Goal: Transaction & Acquisition: Purchase product/service

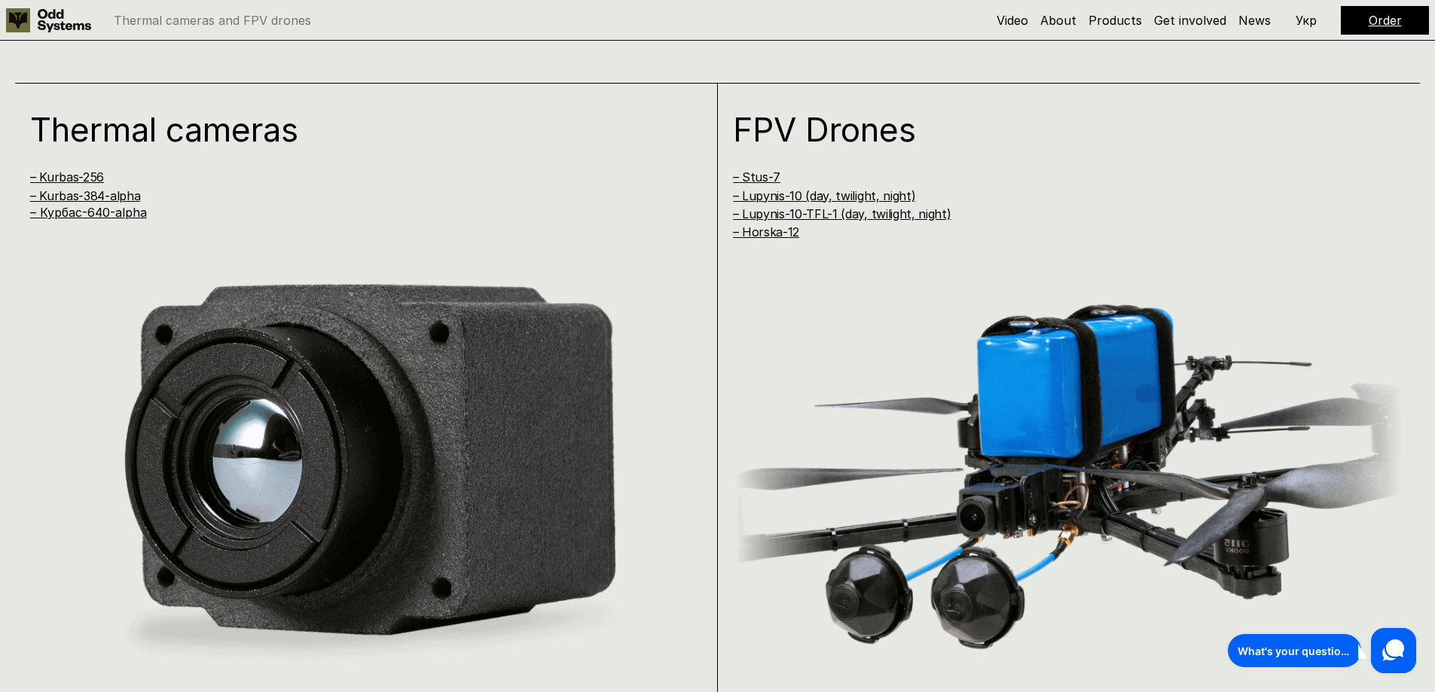
scroll to position [1432, 0]
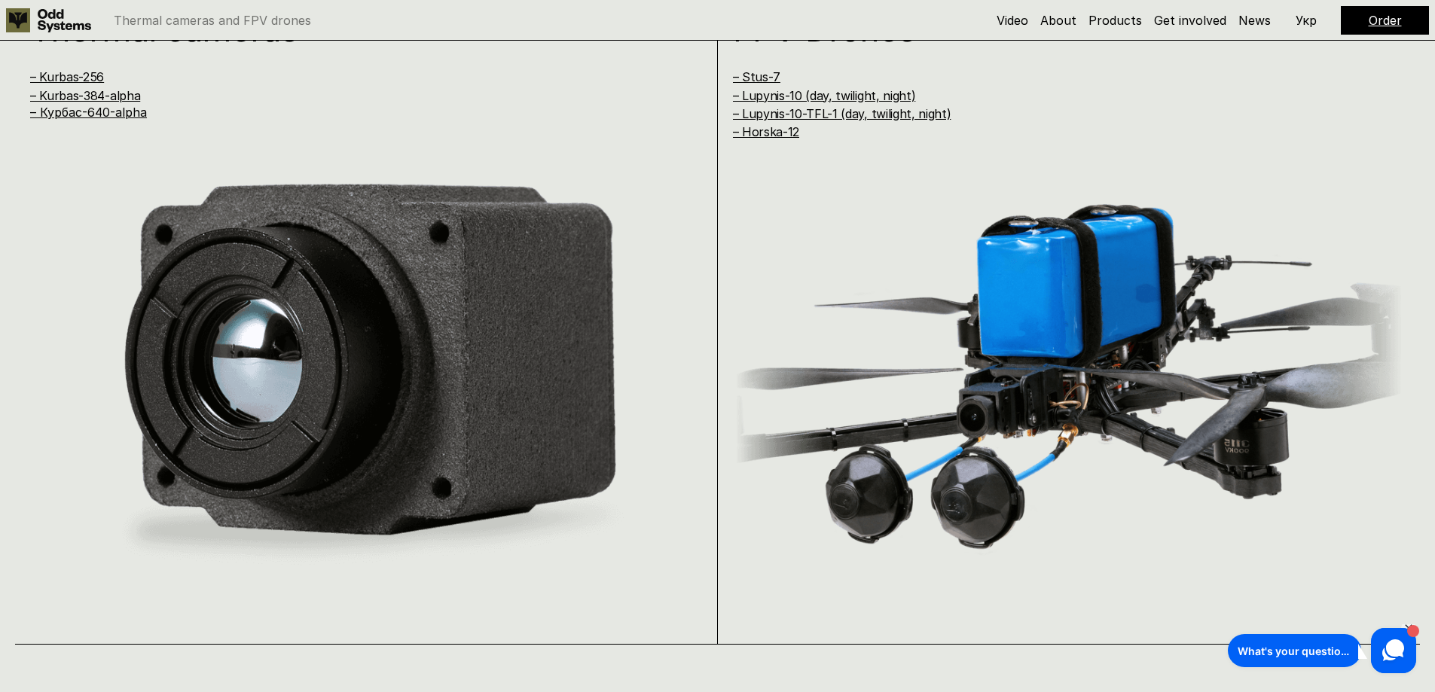
click at [342, 301] on img at bounding box center [366, 370] width 673 height 427
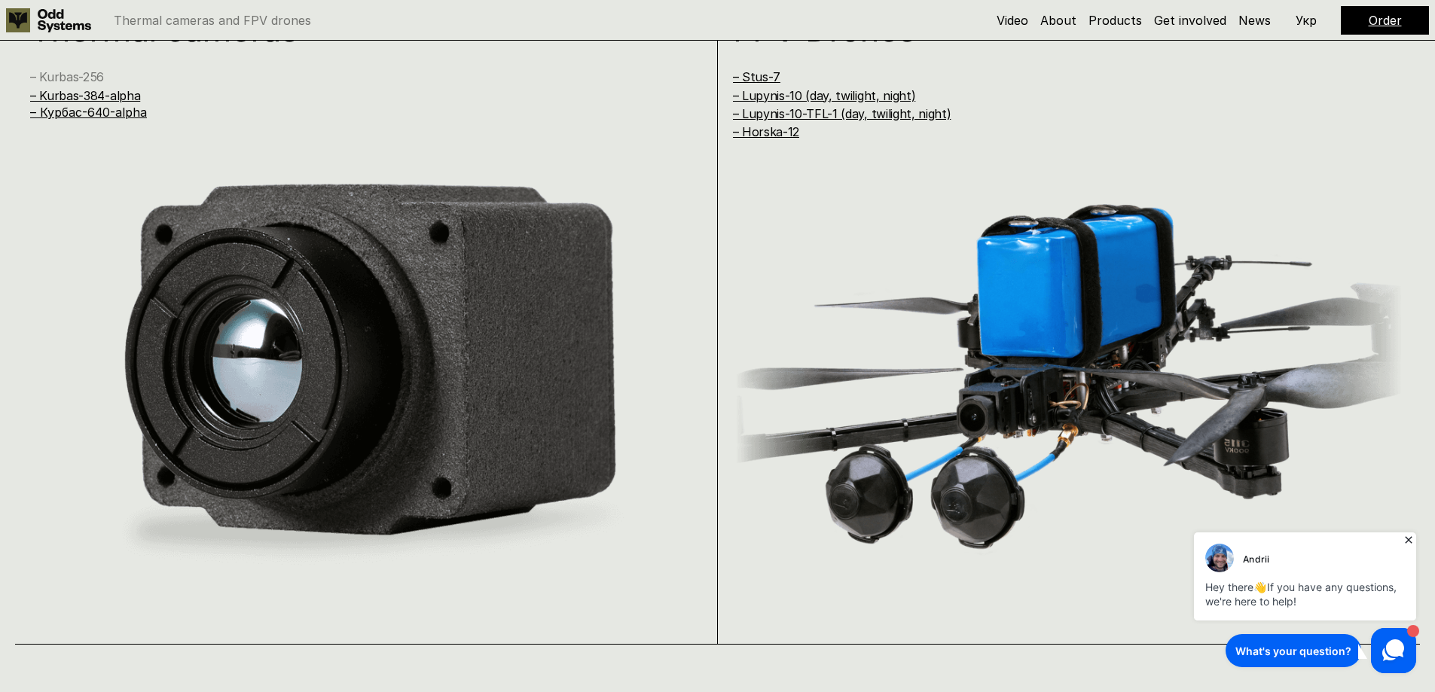
click at [72, 71] on link "– Kurbas-256" at bounding box center [67, 76] width 74 height 15
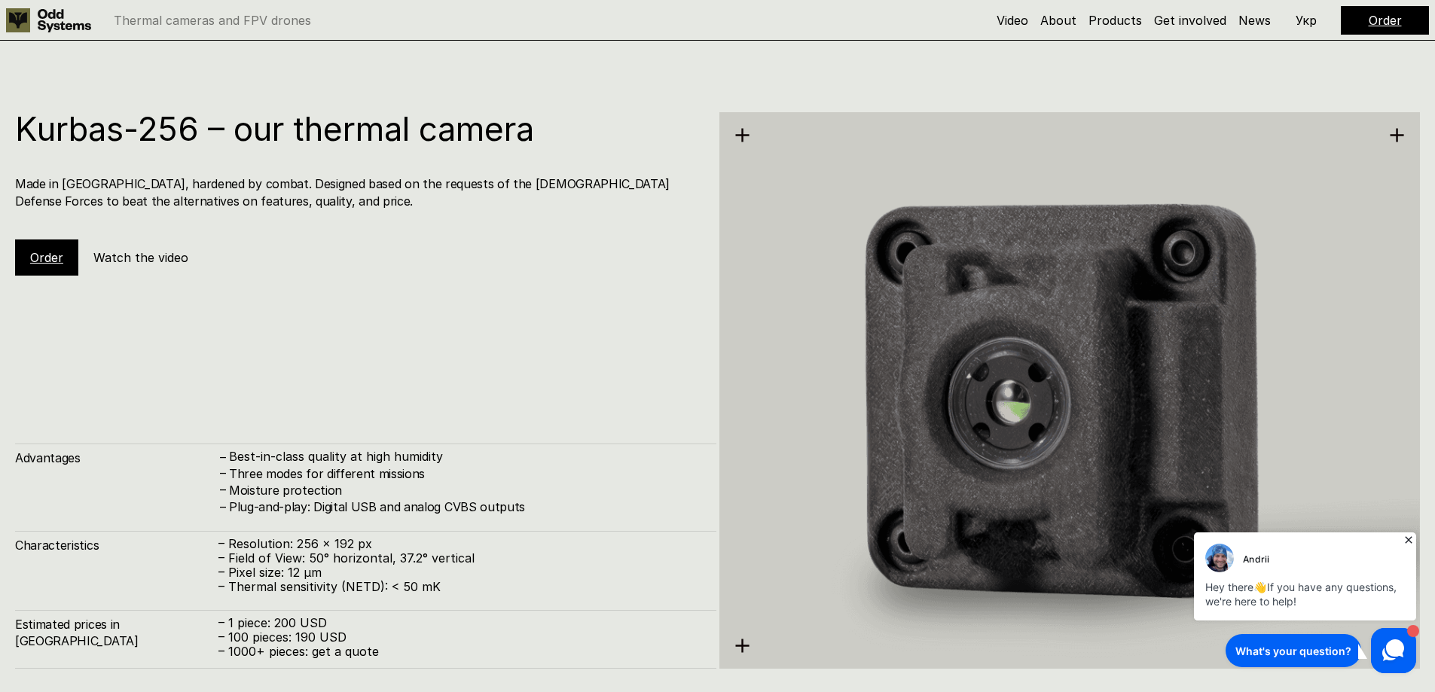
scroll to position [2077, 0]
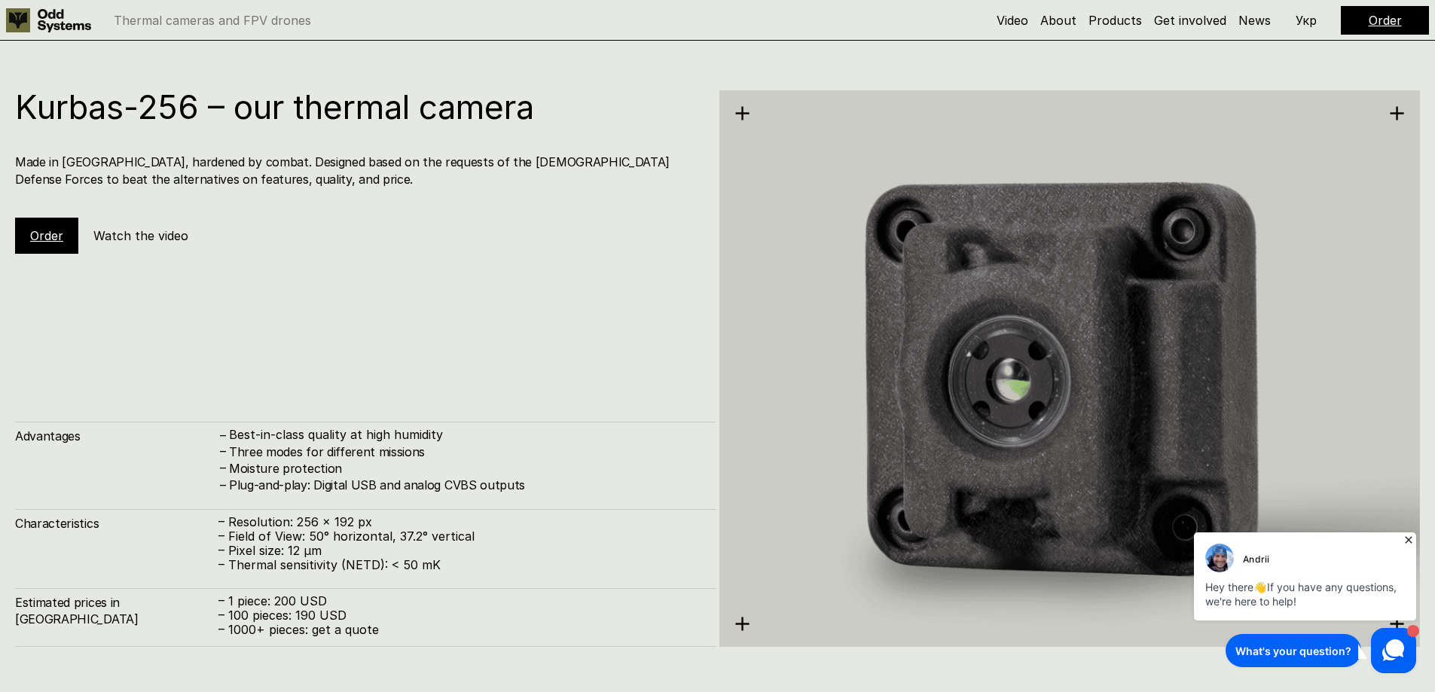
drag, startPoint x: 1406, startPoint y: 536, endPoint x: 2150, endPoint y: 1003, distance: 878.5
click at [1406, 536] on icon at bounding box center [1408, 540] width 15 height 15
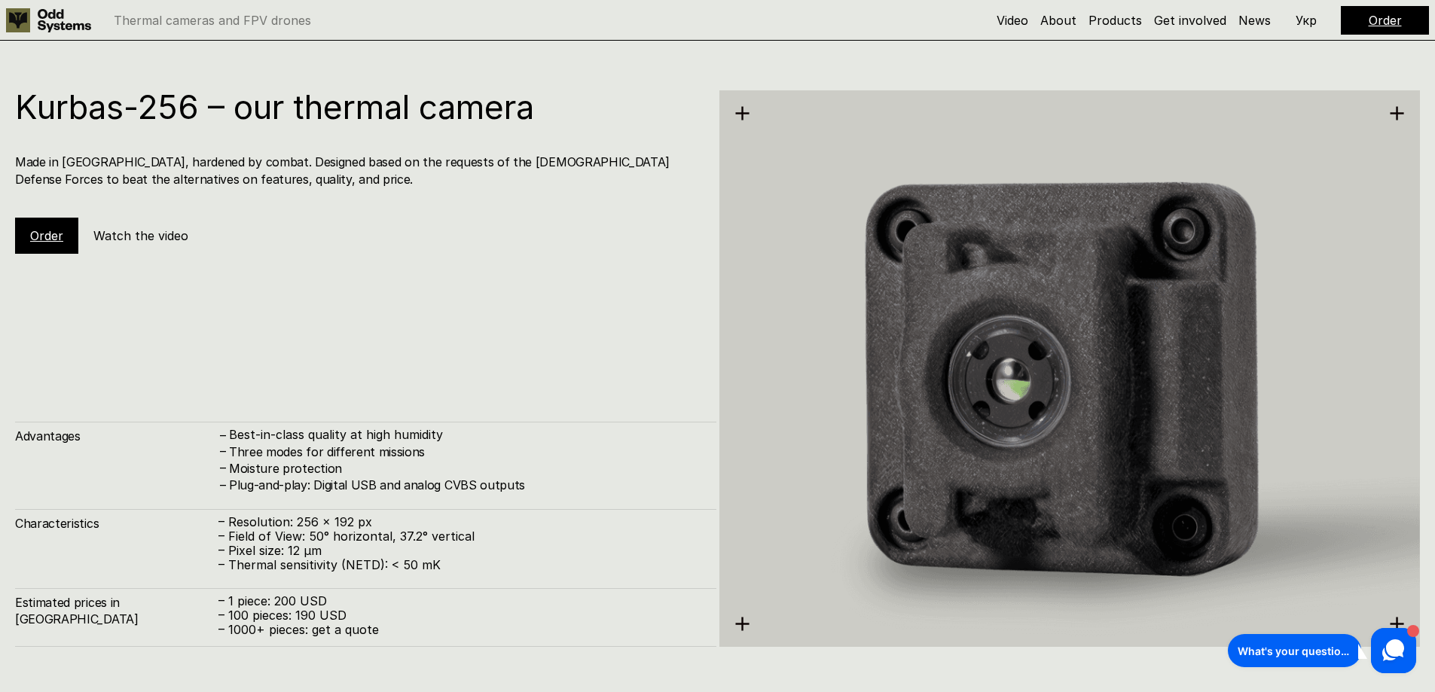
click at [42, 240] on link "Order" at bounding box center [46, 235] width 33 height 15
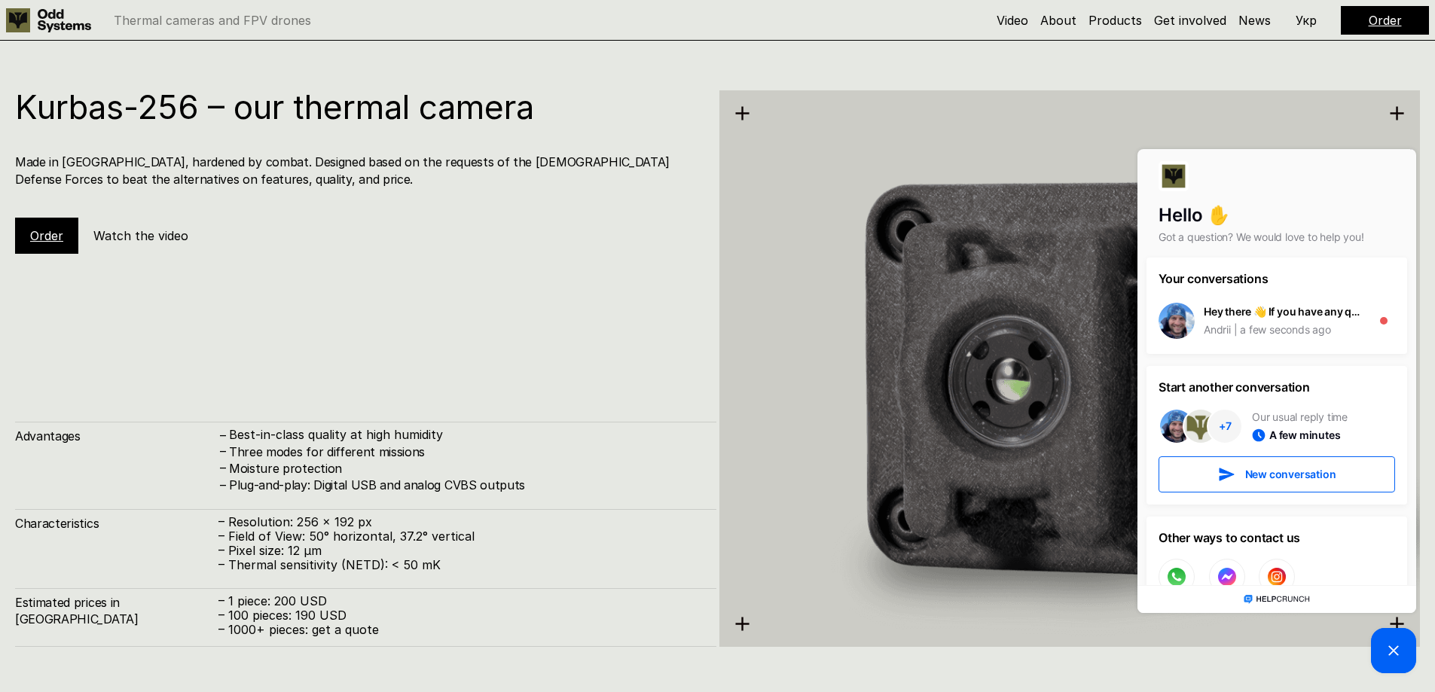
click at [1430, 412] on div "Kurbas-256 – our thermal camera Made in [GEOGRAPHIC_DATA], hardened by combat. …" at bounding box center [717, 346] width 1435 height 692
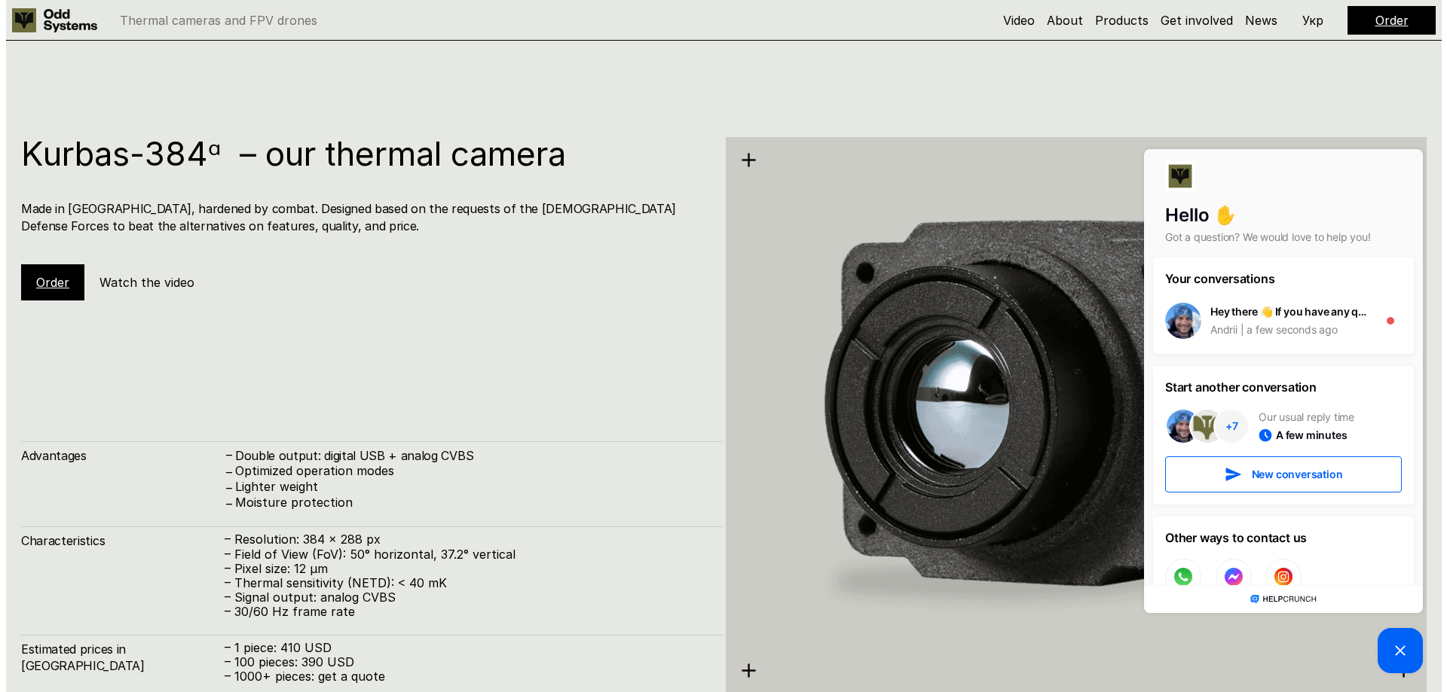
scroll to position [2529, 0]
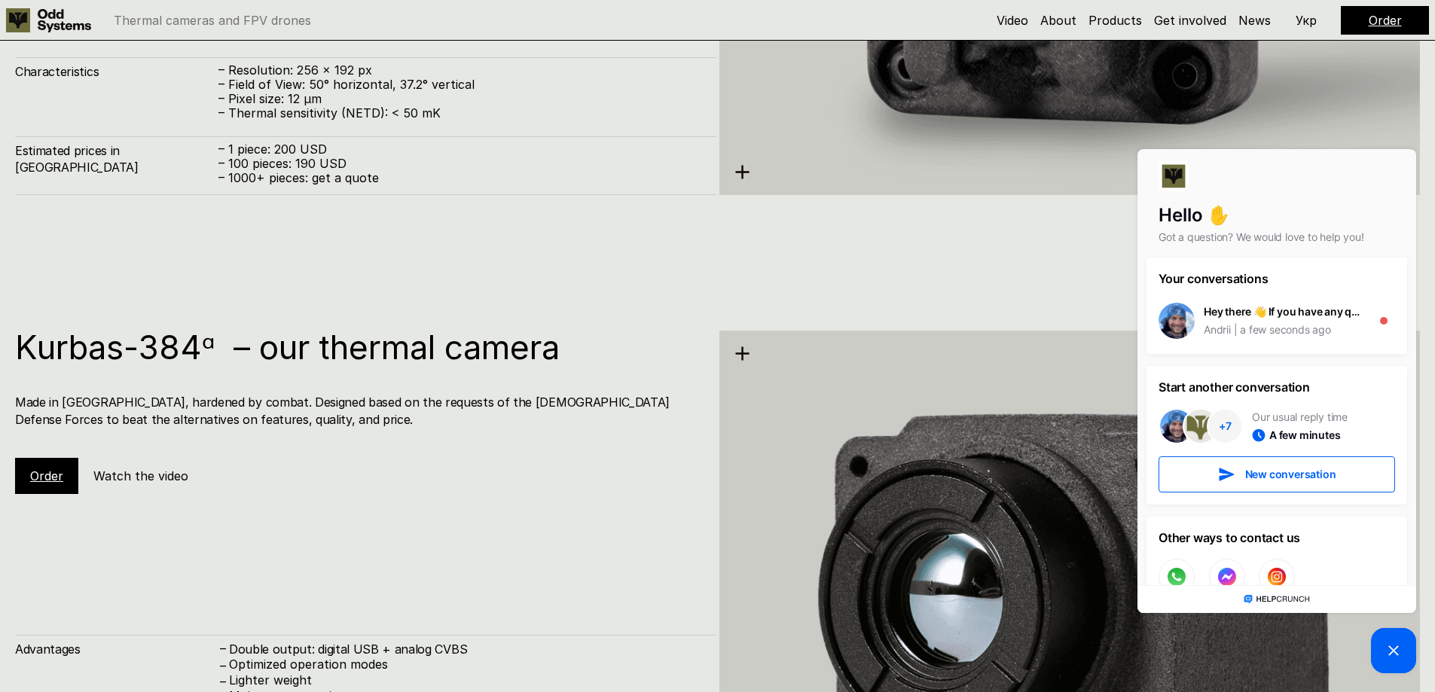
click at [128, 477] on h5 "Watch the video" at bounding box center [140, 476] width 95 height 17
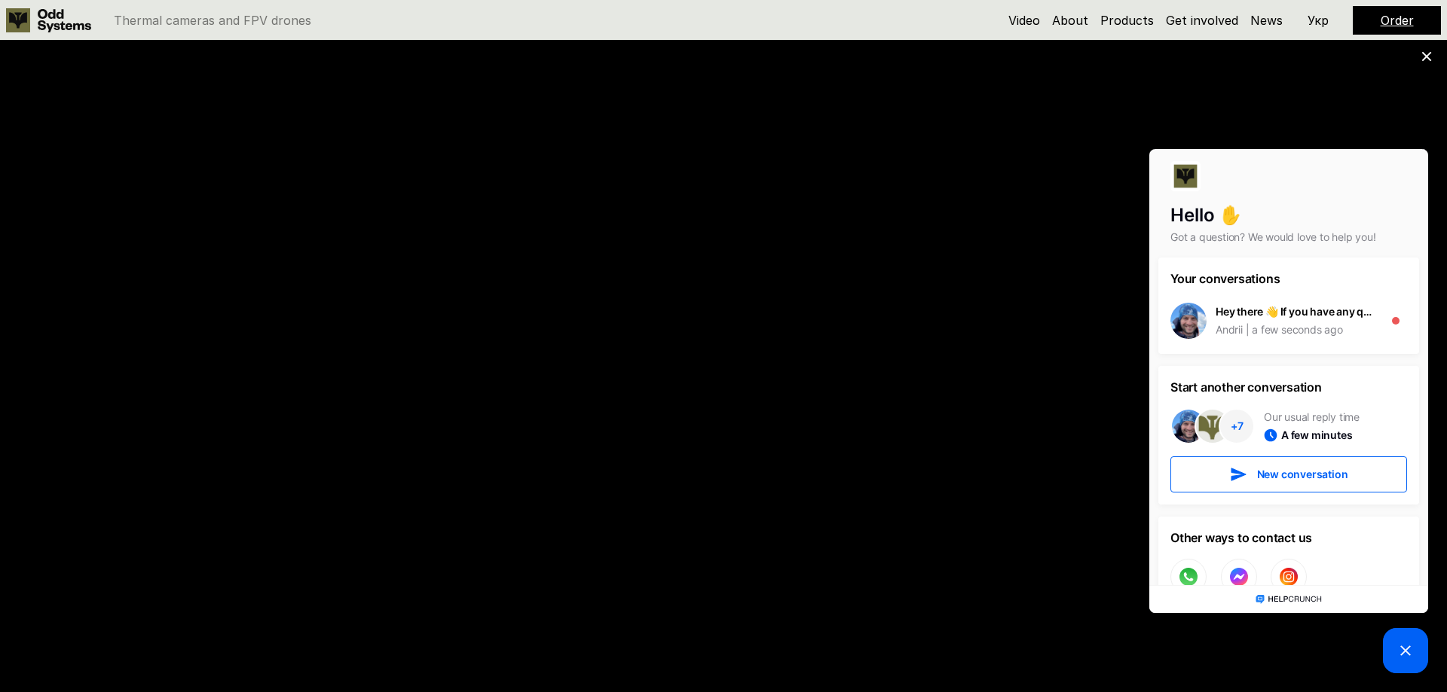
click at [1424, 58] on use at bounding box center [1427, 57] width 10 height 10
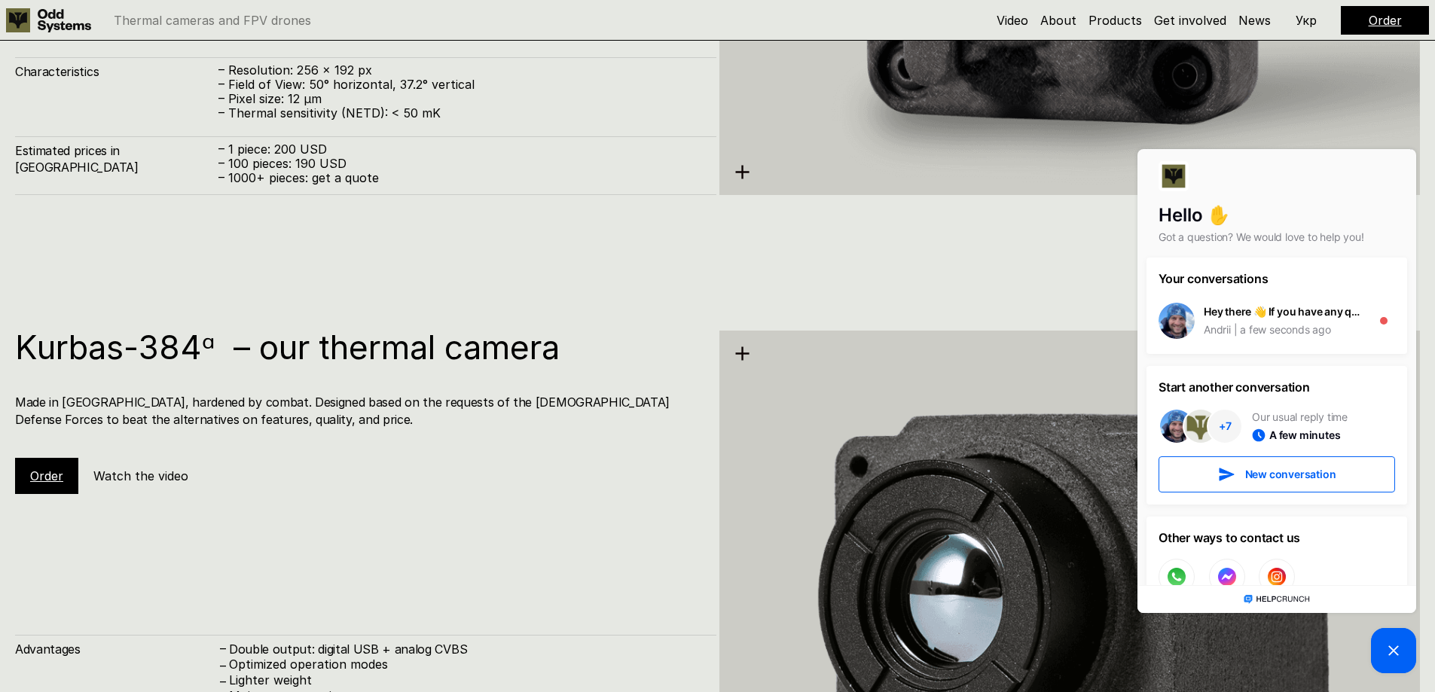
click at [126, 479] on h5 "Watch the video" at bounding box center [140, 476] width 95 height 17
